Goal: Book appointment/travel/reservation

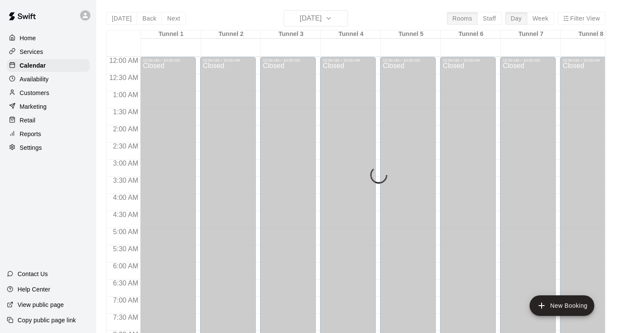
click at [126, 10] on div "[DATE] Back [DATE][DATE] Rooms Staff Day Week Filter View Tunnel 1 05 [GEOGRAPH…" at bounding box center [355, 176] width 499 height 333
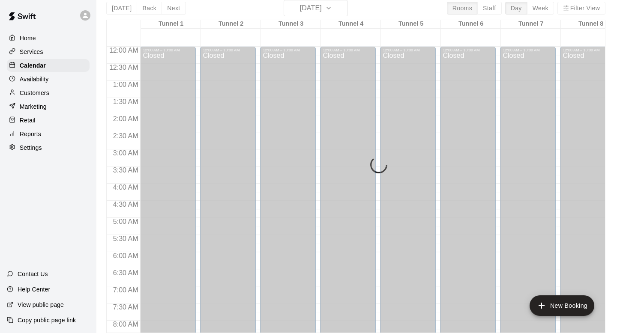
scroll to position [444, 0]
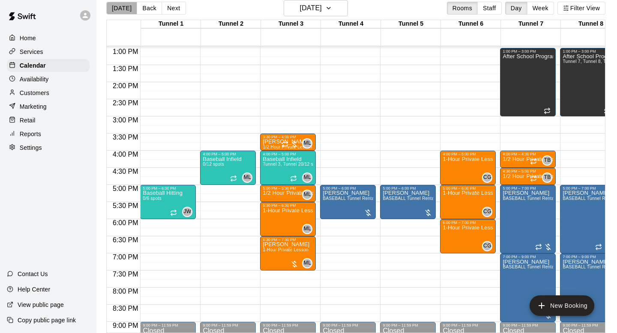
click at [126, 6] on button "[DATE]" at bounding box center [121, 8] width 31 height 13
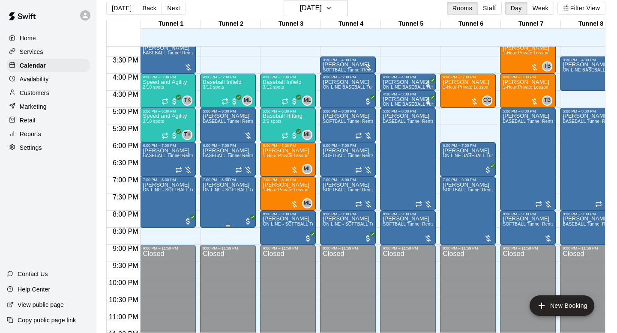
scroll to position [523, 0]
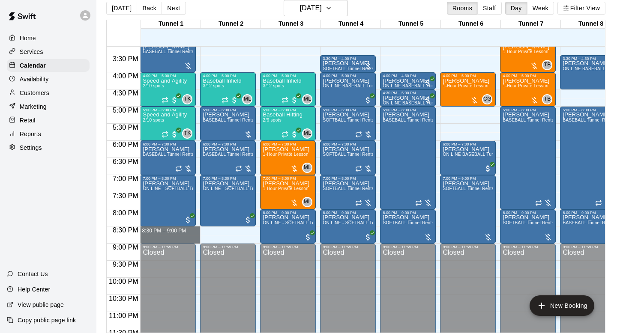
drag, startPoint x: 179, startPoint y: 230, endPoint x: 176, endPoint y: 238, distance: 8.7
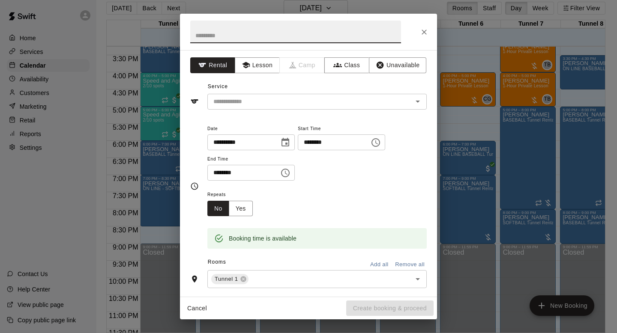
click at [266, 93] on div "Service ​" at bounding box center [308, 95] width 236 height 30
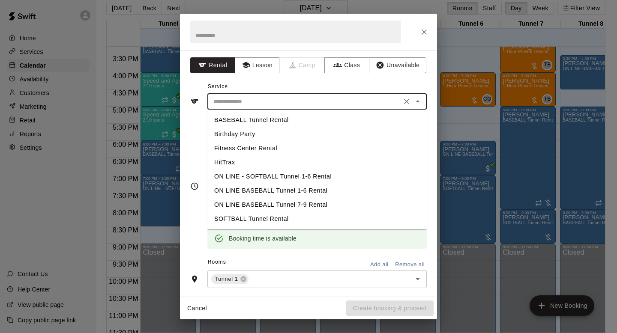
click at [266, 98] on input "text" at bounding box center [304, 101] width 189 height 11
click at [263, 116] on li "BASEBALL Tunnel Rental" at bounding box center [316, 120] width 219 height 14
type input "**********"
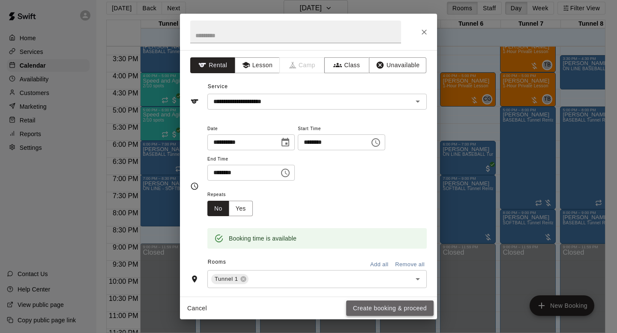
click at [390, 307] on button "Create booking & proceed" at bounding box center [389, 309] width 87 height 16
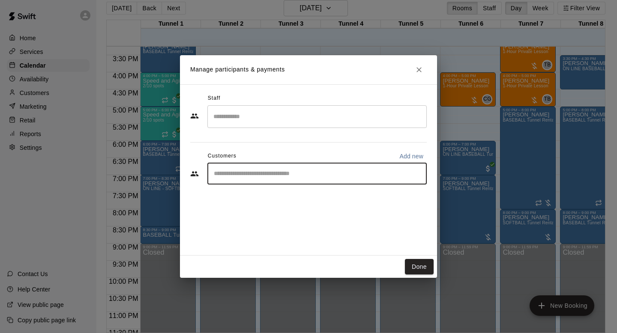
click at [275, 172] on input "Start typing to search customers..." at bounding box center [317, 174] width 212 height 9
type input "******"
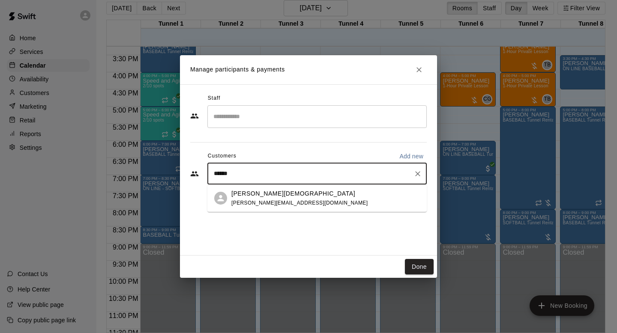
click at [266, 196] on p "[PERSON_NAME][DEMOGRAPHIC_DATA]" at bounding box center [293, 193] width 124 height 9
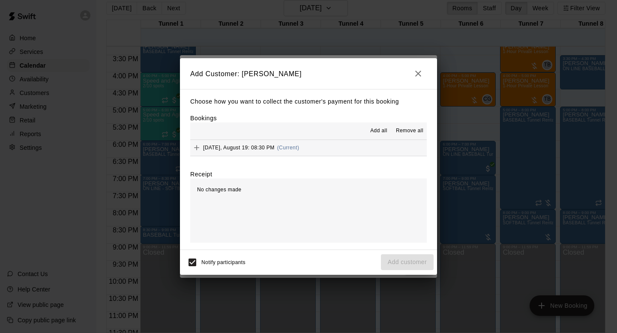
click at [274, 152] on div "[DATE], August 19: 08:30 PM (Current)" at bounding box center [244, 147] width 109 height 13
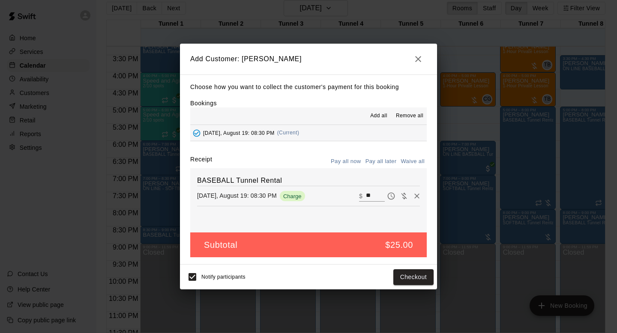
drag, startPoint x: 388, startPoint y: 161, endPoint x: 406, endPoint y: 170, distance: 20.9
click at [388, 161] on button "Pay all later" at bounding box center [381, 161] width 36 height 13
click at [413, 274] on button "Add customer" at bounding box center [407, 277] width 53 height 16
